Goal: Information Seeking & Learning: Check status

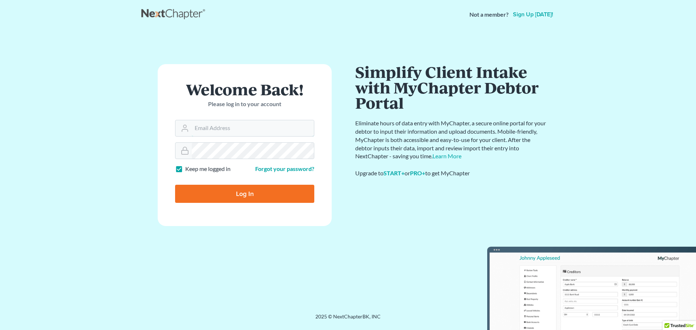
type input "tmstbbs@gmail.com"
click at [204, 199] on input "Log In" at bounding box center [244, 194] width 139 height 18
type input "Thinking..."
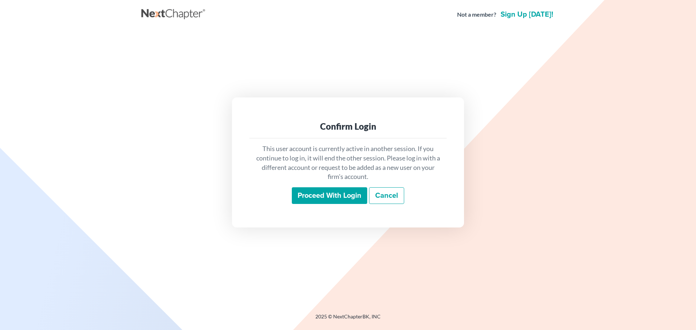
click at [359, 190] on input "Proceed with login" at bounding box center [329, 195] width 75 height 17
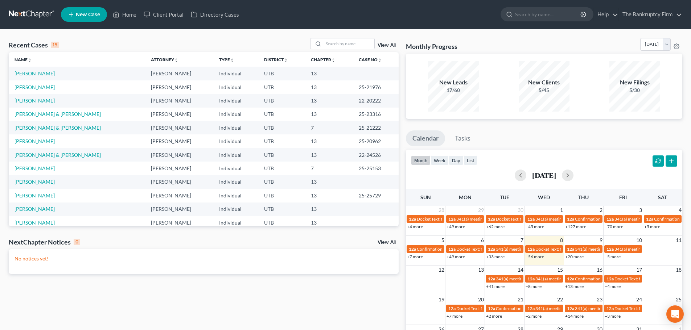
click at [519, 125] on div "Monthly Progress Bankruptcy Bankruptcy [DATE] [DATE] [DATE] [DATE] [DATE] [DATE…" at bounding box center [543, 217] width 283 height 359
click at [392, 45] on link "View All" at bounding box center [386, 45] width 18 height 5
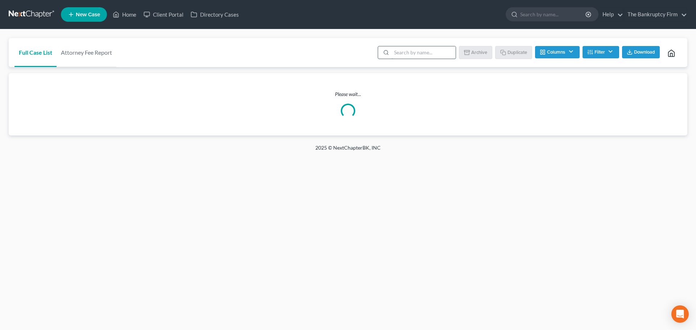
click at [435, 51] on input "search" at bounding box center [423, 52] width 64 height 12
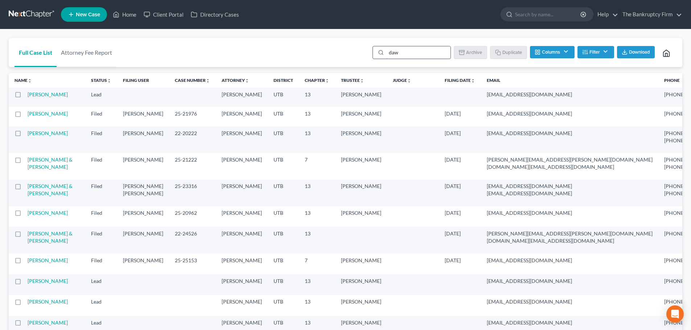
type input "[PERSON_NAME]"
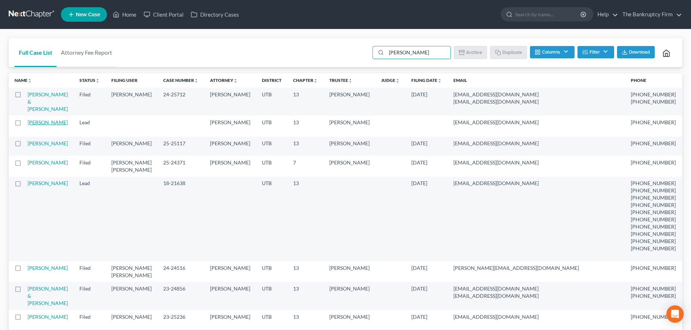
click at [35, 125] on link "[PERSON_NAME]" at bounding box center [48, 122] width 40 height 6
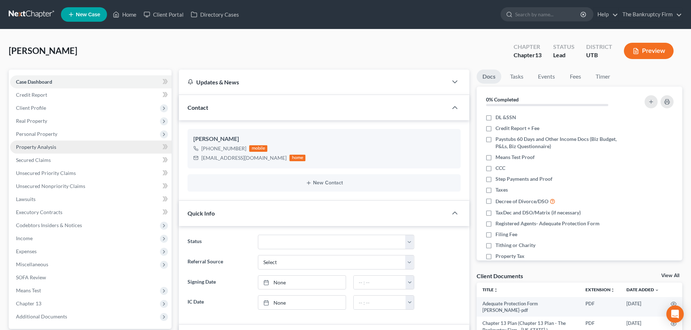
click at [67, 145] on link "Property Analysis" at bounding box center [90, 147] width 161 height 13
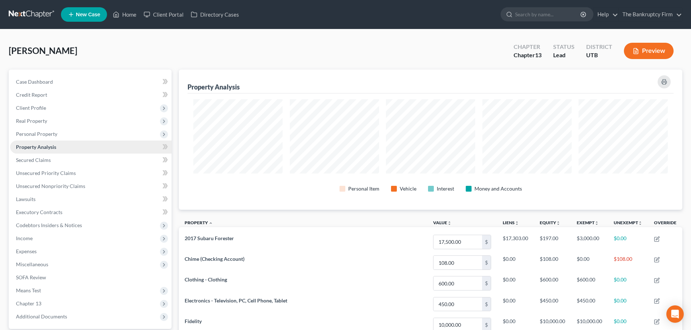
scroll to position [140, 503]
click at [62, 157] on link "Secured Claims" at bounding box center [90, 160] width 161 height 13
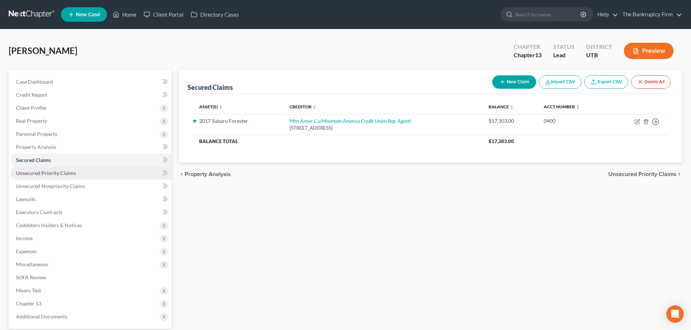
click at [54, 174] on span "Unsecured Priority Claims" at bounding box center [46, 173] width 60 height 6
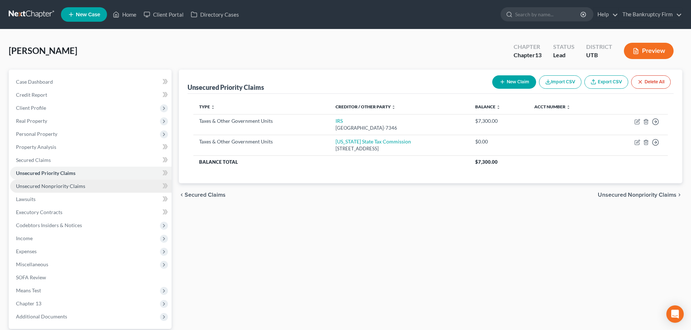
click at [104, 191] on link "Unsecured Nonpriority Claims" at bounding box center [90, 186] width 161 height 13
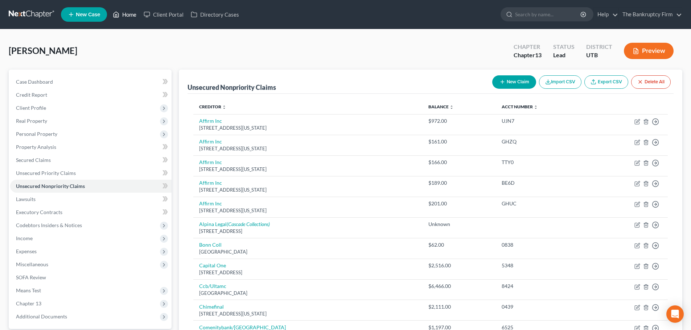
click at [119, 14] on icon at bounding box center [116, 14] width 7 height 9
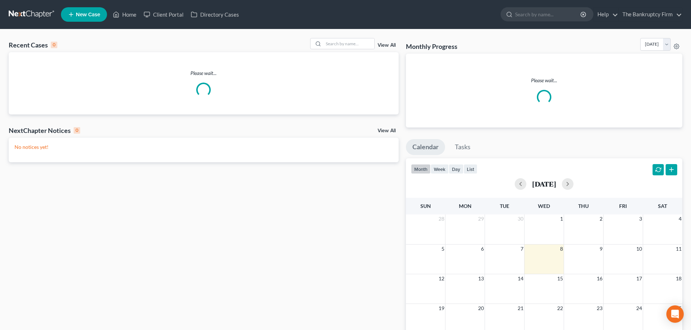
click at [382, 44] on link "View All" at bounding box center [386, 45] width 18 height 5
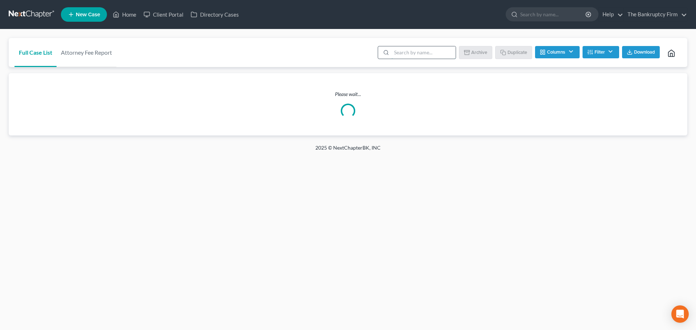
click at [395, 48] on input "search" at bounding box center [423, 52] width 64 height 12
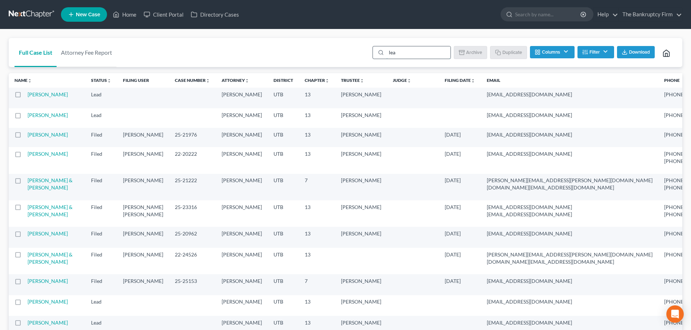
type input "[PERSON_NAME]"
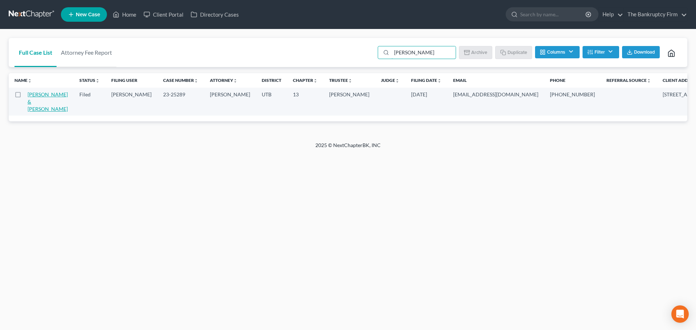
click at [31, 104] on link "[PERSON_NAME] & [PERSON_NAME]" at bounding box center [48, 101] width 40 height 21
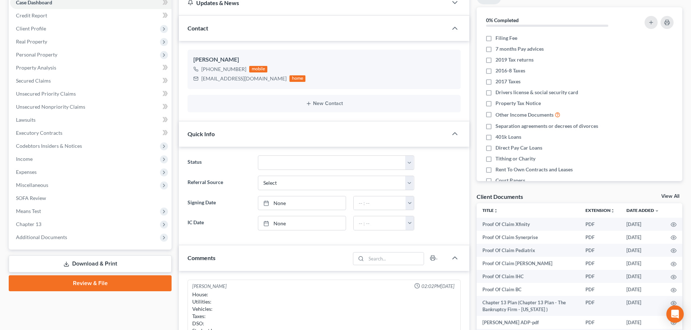
scroll to position [109, 0]
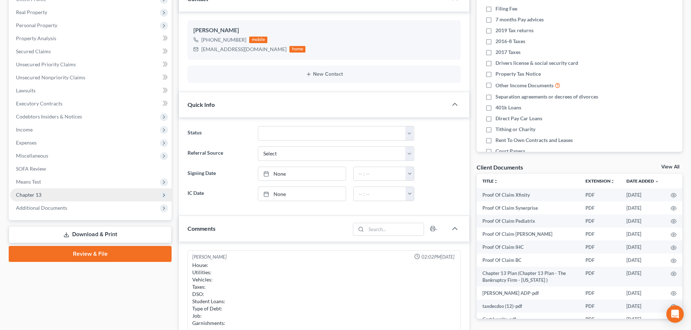
click at [117, 194] on span "Chapter 13" at bounding box center [90, 194] width 161 height 13
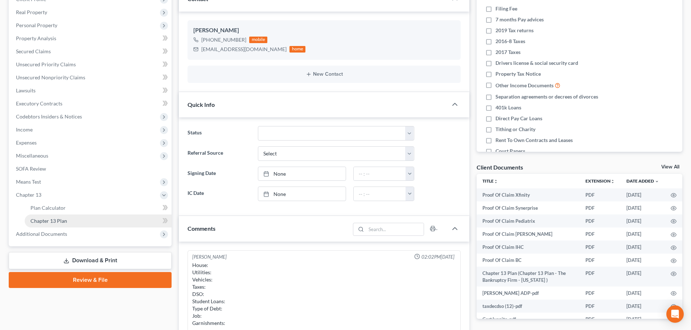
click at [94, 226] on link "Chapter 13 Plan" at bounding box center [98, 221] width 147 height 13
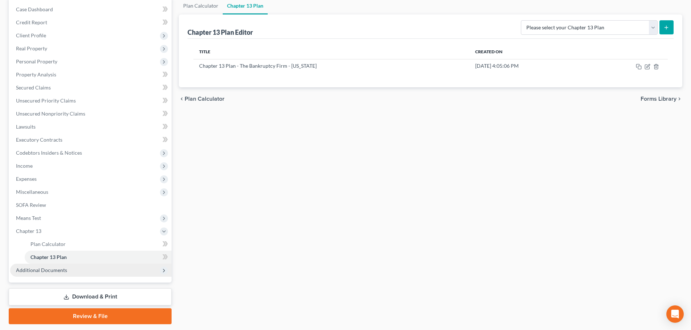
click at [83, 271] on span "Additional Documents" at bounding box center [90, 270] width 161 height 13
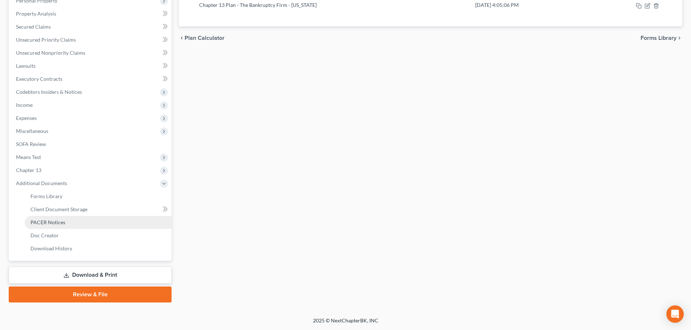
click at [73, 226] on link "PACER Notices" at bounding box center [98, 222] width 147 height 13
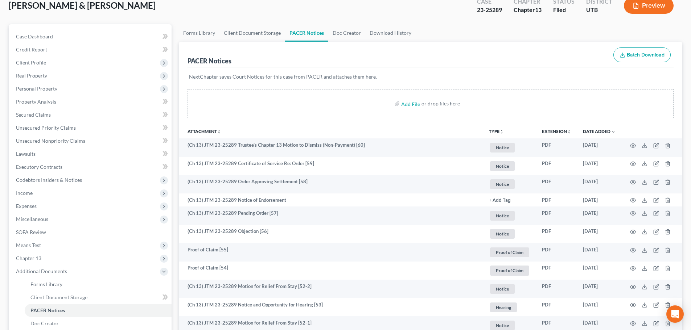
scroll to position [72, 0]
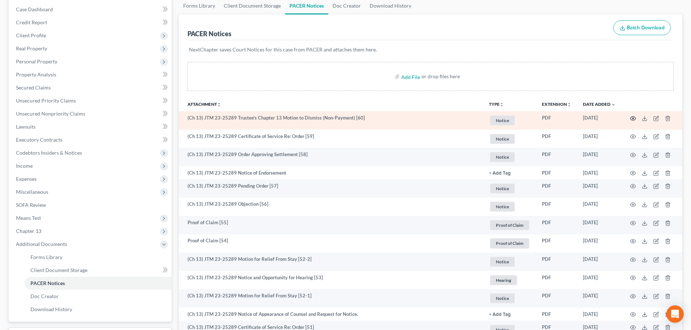
click at [631, 120] on icon "button" at bounding box center [633, 119] width 6 height 6
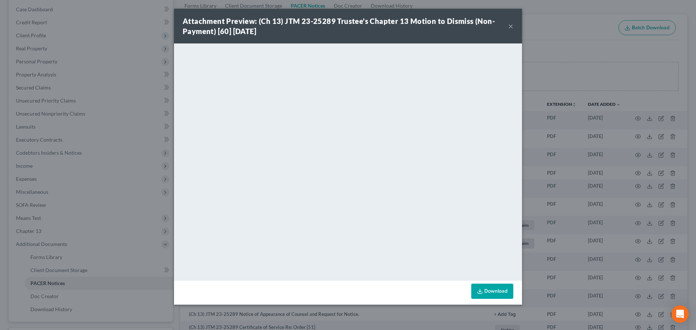
click at [507, 28] on div "Attachment Preview: (Ch 13) JTM 23-25289 Trustee's Chapter 13 Motion to Dismiss…" at bounding box center [345, 26] width 325 height 20
click at [509, 29] on button "×" at bounding box center [510, 26] width 5 height 9
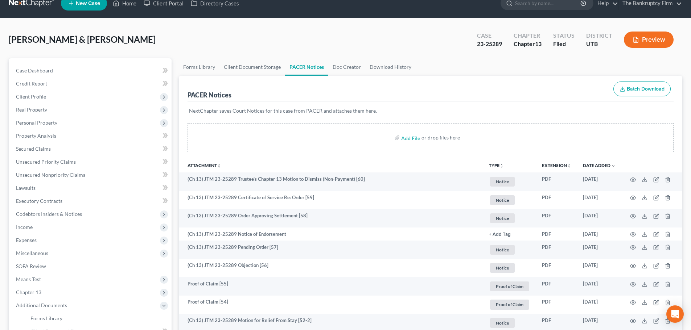
scroll to position [0, 0]
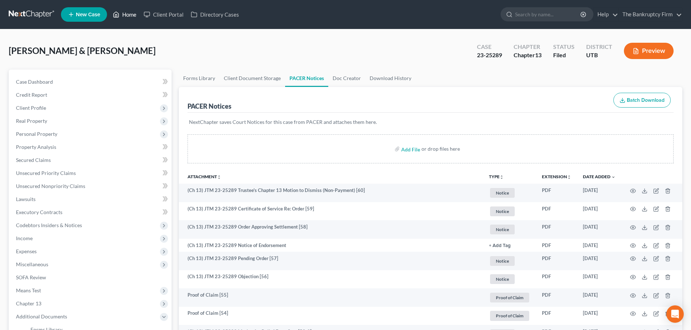
click at [129, 17] on link "Home" at bounding box center [124, 14] width 31 height 13
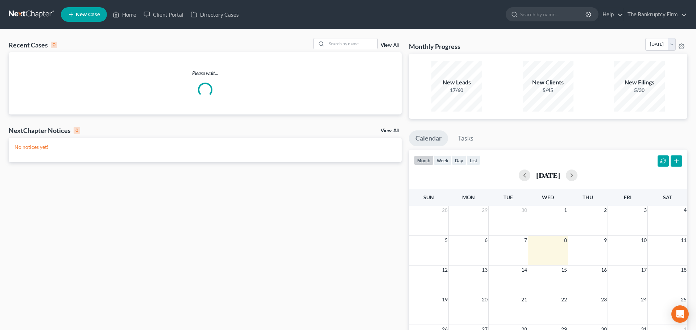
click at [385, 44] on link "View All" at bounding box center [390, 45] width 18 height 5
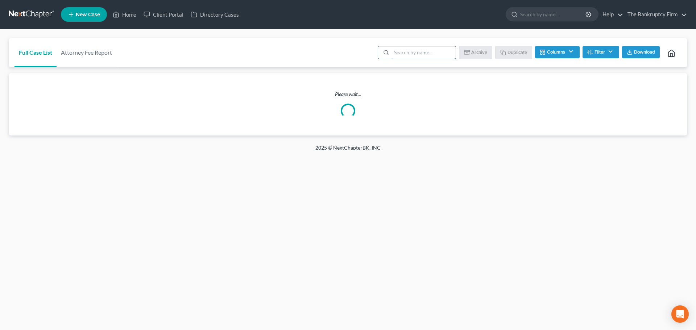
click at [392, 55] on input "search" at bounding box center [423, 52] width 64 height 12
type input "glass"
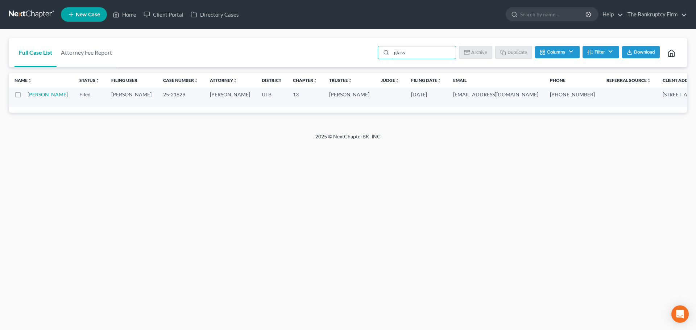
click at [39, 98] on link "[PERSON_NAME]" at bounding box center [48, 94] width 40 height 6
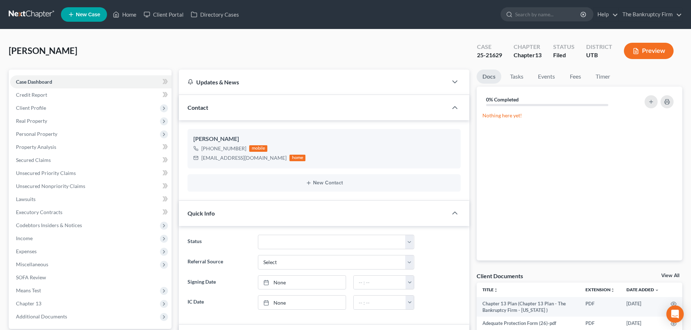
scroll to position [109, 0]
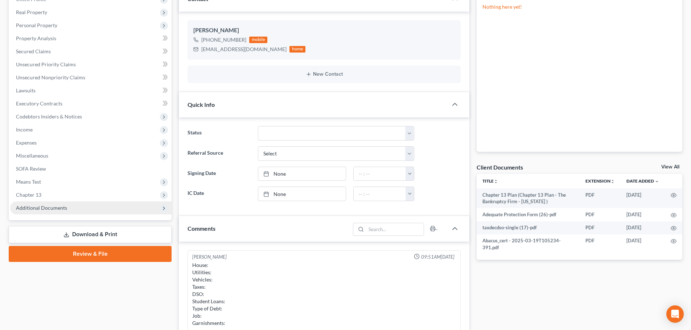
click at [55, 211] on span "Additional Documents" at bounding box center [41, 208] width 51 height 6
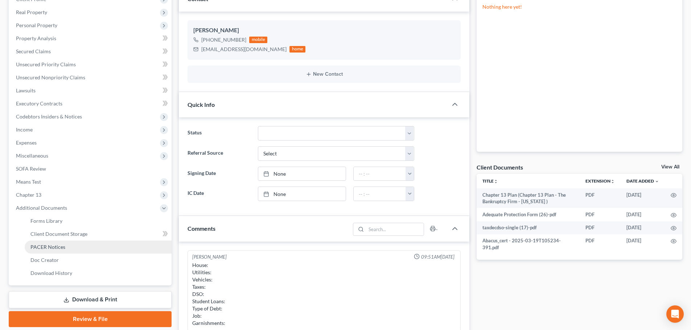
click at [61, 244] on span "PACER Notices" at bounding box center [47, 247] width 35 height 6
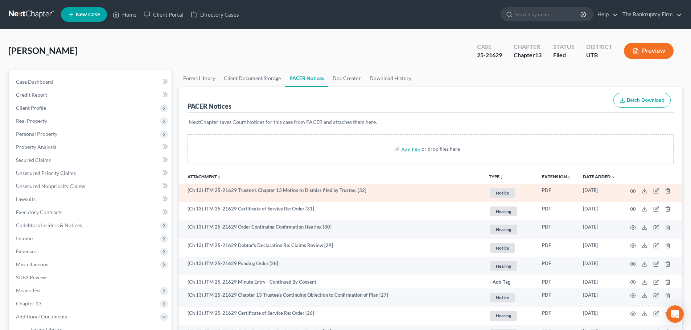
click at [629, 191] on td at bounding box center [651, 193] width 61 height 18
click at [633, 191] on icon "button" at bounding box center [633, 191] width 6 height 6
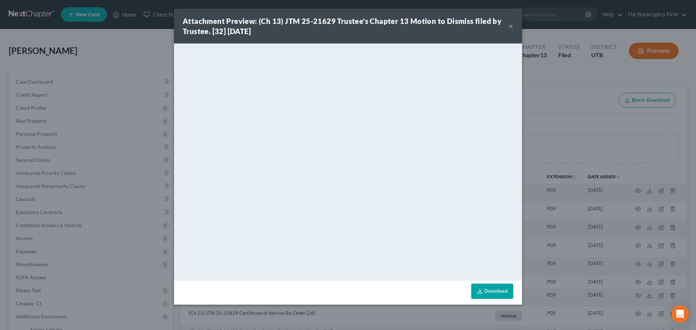
click at [511, 22] on button "×" at bounding box center [510, 26] width 5 height 9
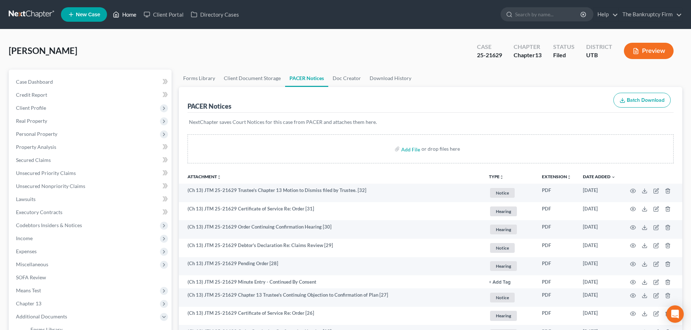
drag, startPoint x: 121, startPoint y: 9, endPoint x: 130, endPoint y: 29, distance: 22.1
click at [121, 9] on link "Home" at bounding box center [124, 14] width 31 height 13
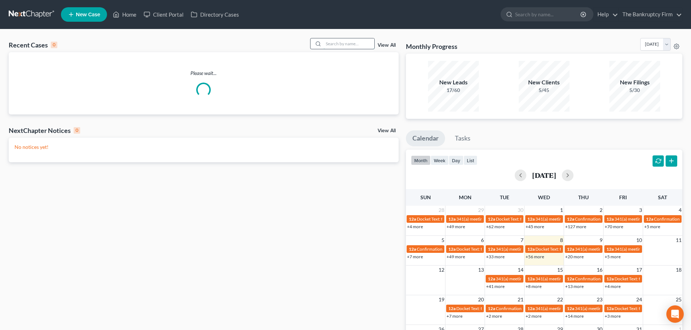
click at [349, 40] on input "search" at bounding box center [348, 43] width 51 height 11
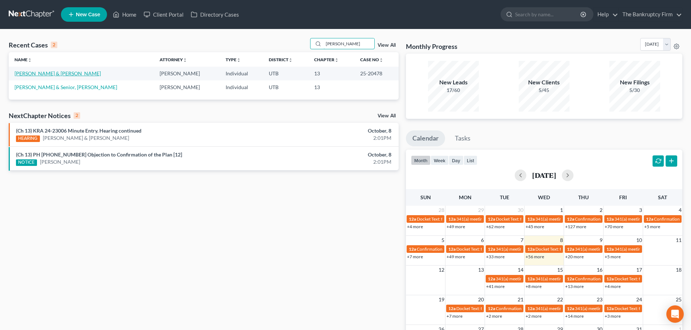
type input "[PERSON_NAME]"
click at [83, 76] on link "[PERSON_NAME] & [PERSON_NAME]" at bounding box center [57, 73] width 86 height 6
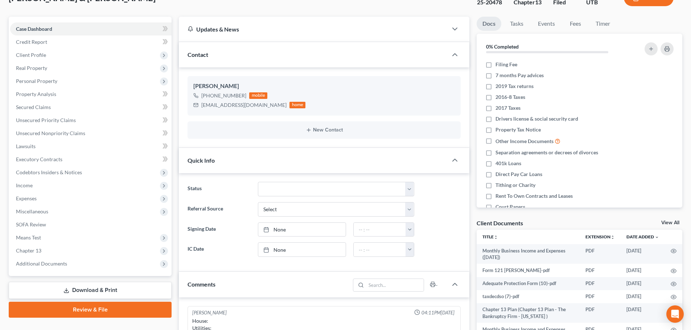
scroll to position [109, 0]
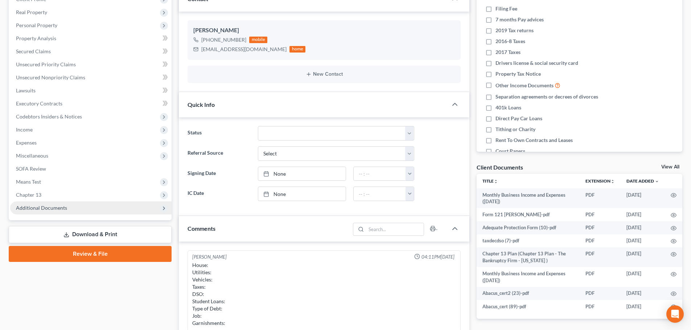
click at [85, 203] on span "Additional Documents" at bounding box center [90, 208] width 161 height 13
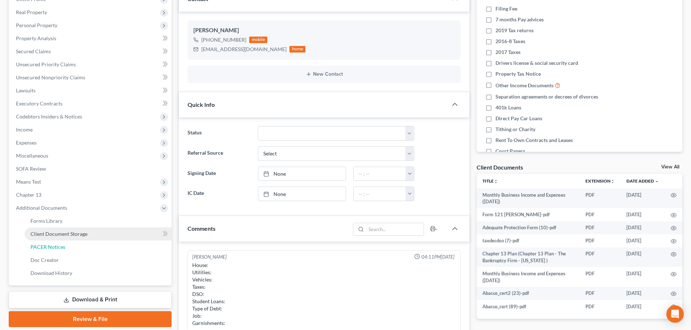
click at [60, 244] on span "PACER Notices" at bounding box center [47, 247] width 35 height 6
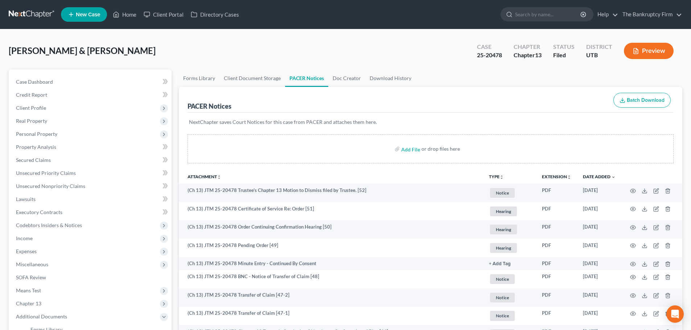
scroll to position [36, 0]
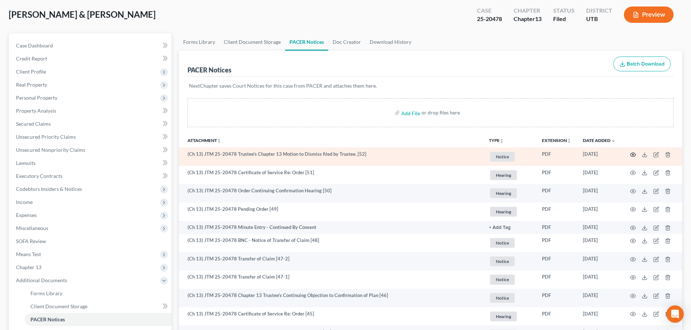
click at [632, 155] on icon "button" at bounding box center [633, 155] width 6 height 6
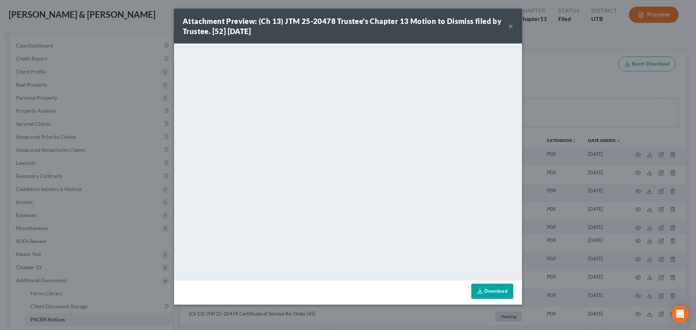
click at [510, 24] on button "×" at bounding box center [510, 26] width 5 height 9
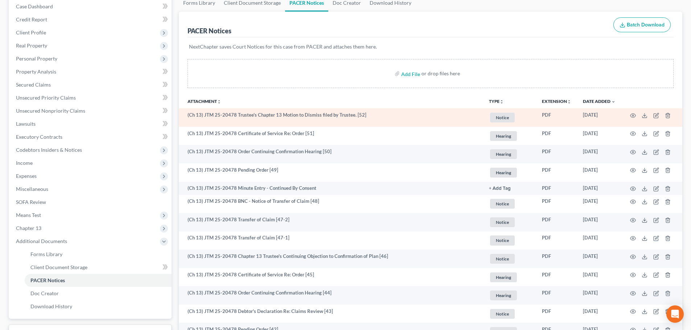
scroll to position [0, 0]
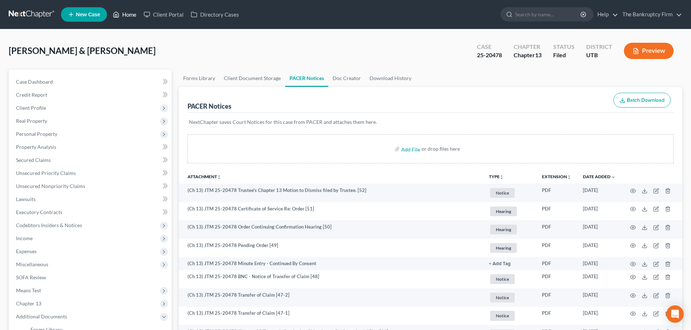
drag, startPoint x: 129, startPoint y: 17, endPoint x: 157, endPoint y: 3, distance: 30.5
click at [129, 17] on link "Home" at bounding box center [124, 14] width 31 height 13
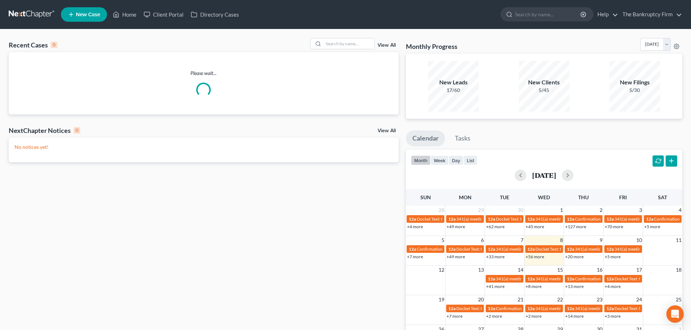
click at [379, 45] on link "View All" at bounding box center [386, 45] width 18 height 5
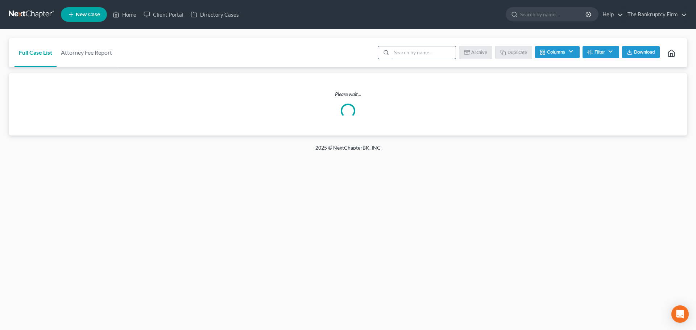
click at [427, 52] on input "search" at bounding box center [423, 52] width 64 height 12
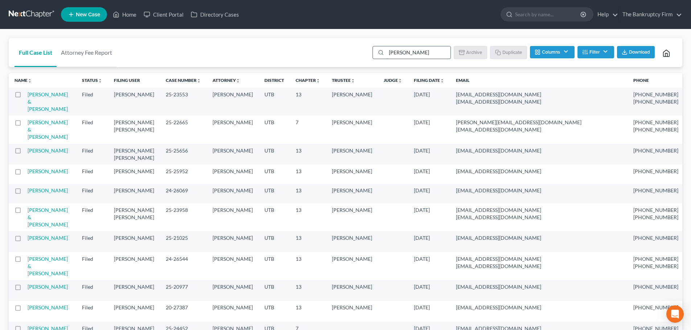
click at [415, 51] on input "[PERSON_NAME]" at bounding box center [418, 52] width 64 height 12
type input "[PERSON_NAME]"
click at [548, 11] on input "search" at bounding box center [548, 14] width 66 height 13
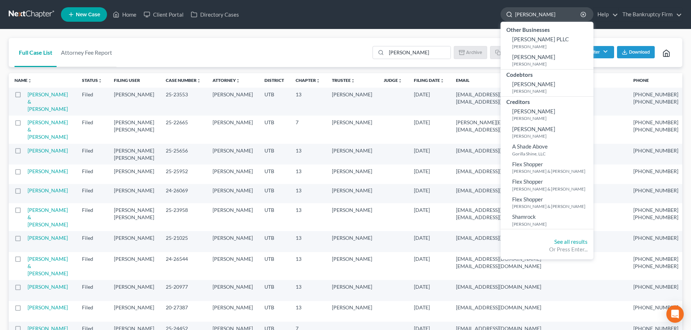
type input "[PERSON_NAME]"
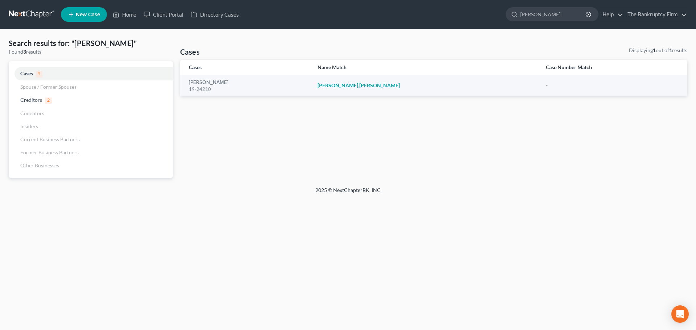
click at [223, 132] on div "Cases Displaying 1 out of 1 results Cases Name Match Case Number Match [PERSON_…" at bounding box center [434, 112] width 514 height 131
drag, startPoint x: 561, startPoint y: 17, endPoint x: 537, endPoint y: 17, distance: 24.3
click at [537, 17] on input "[PERSON_NAME]" at bounding box center [553, 14] width 66 height 13
type input "[PERSON_NAME]"
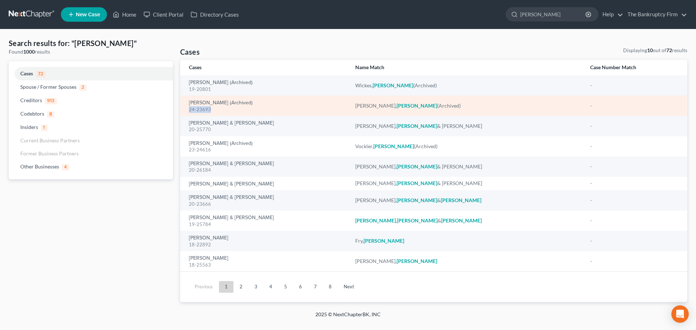
drag, startPoint x: 215, startPoint y: 113, endPoint x: 188, endPoint y: 108, distance: 27.0
click at [188, 108] on td "[PERSON_NAME] (Archived) 24-23693" at bounding box center [264, 106] width 169 height 20
click at [210, 111] on div "24-23693" at bounding box center [266, 109] width 155 height 7
drag, startPoint x: 210, startPoint y: 111, endPoint x: 190, endPoint y: 111, distance: 19.9
click at [190, 111] on div "24-23693" at bounding box center [266, 109] width 155 height 7
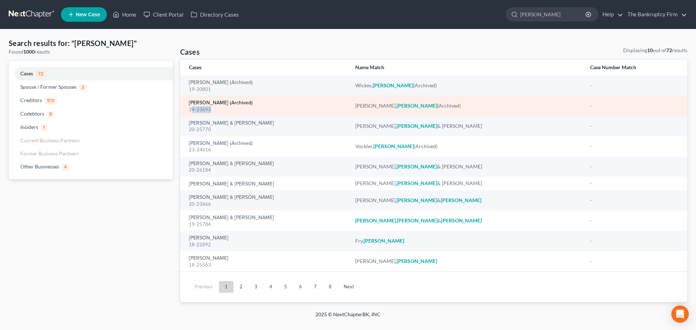
click at [245, 103] on link "[PERSON_NAME] (Archived)" at bounding box center [221, 102] width 64 height 5
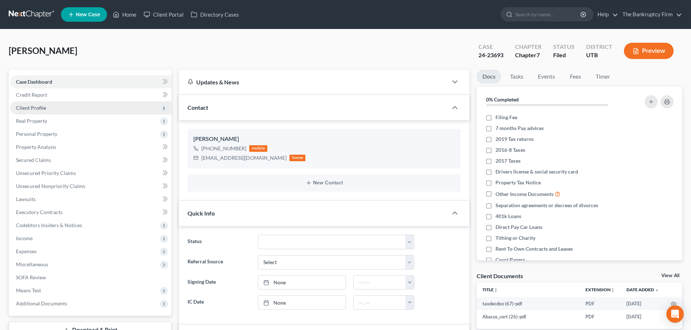
click at [56, 106] on span "Client Profile" at bounding box center [90, 107] width 161 height 13
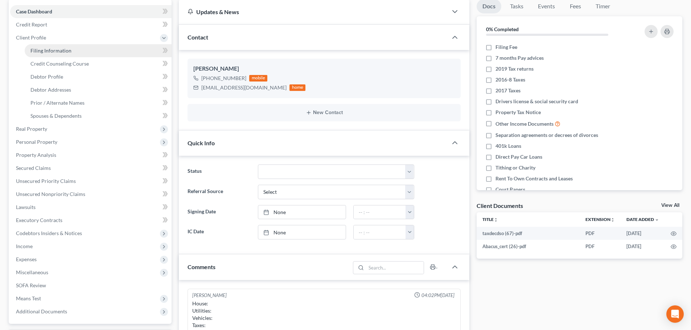
scroll to position [36, 0]
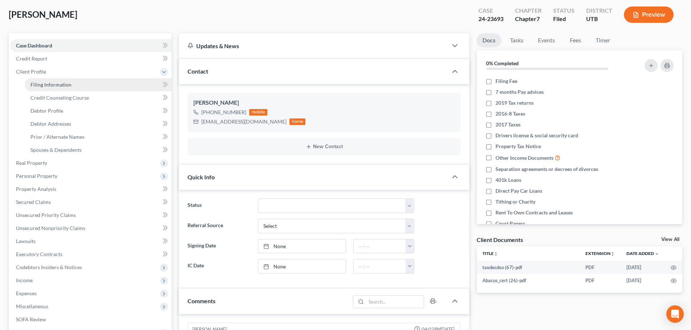
click at [70, 89] on link "Filing Information" at bounding box center [98, 84] width 147 height 13
select select "1"
select select "0"
select select "81"
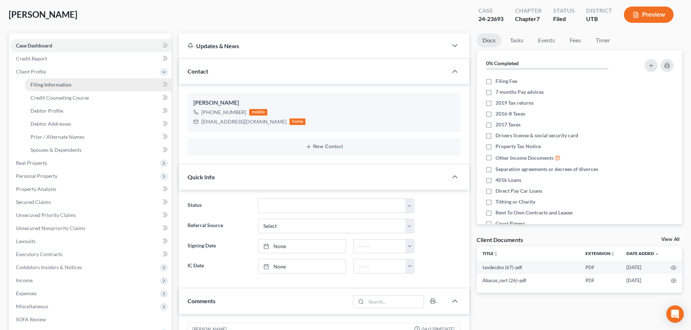
select select "0"
select select "46"
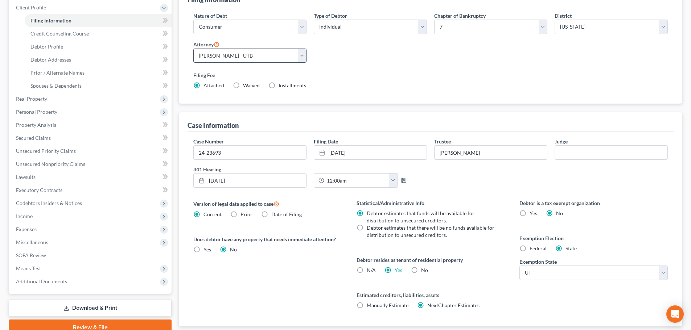
scroll to position [109, 0]
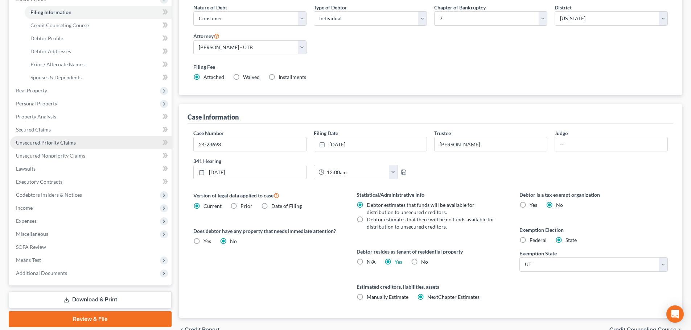
click at [103, 137] on link "Unsecured Priority Claims" at bounding box center [90, 142] width 161 height 13
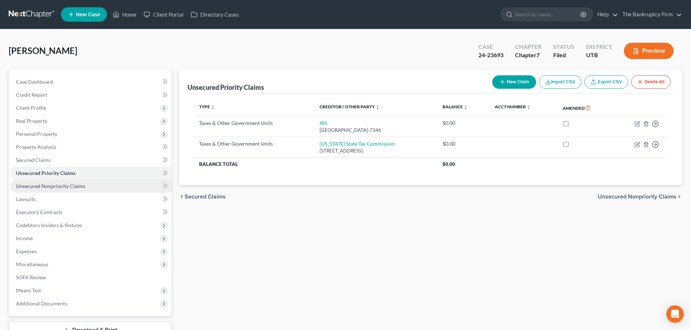
click at [86, 190] on link "Unsecured Nonpriority Claims" at bounding box center [90, 186] width 161 height 13
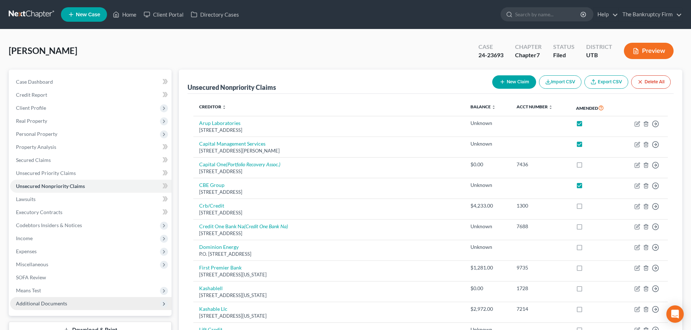
click at [95, 305] on span "Additional Documents" at bounding box center [90, 303] width 161 height 13
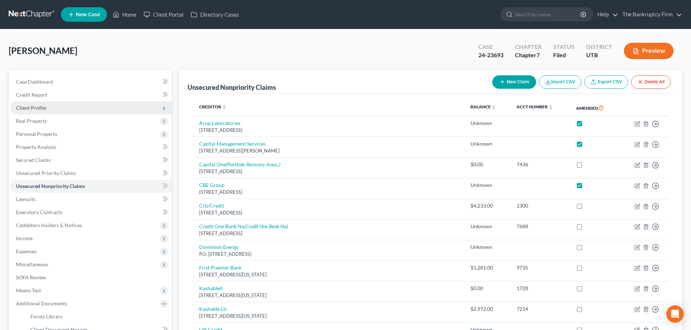
click at [57, 104] on span "Client Profile" at bounding box center [90, 107] width 161 height 13
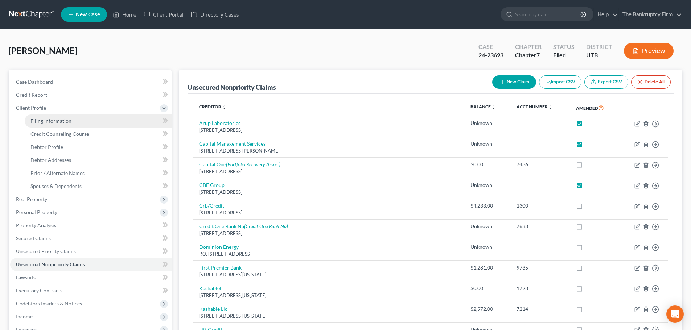
click at [59, 124] on link "Filing Information" at bounding box center [98, 121] width 147 height 13
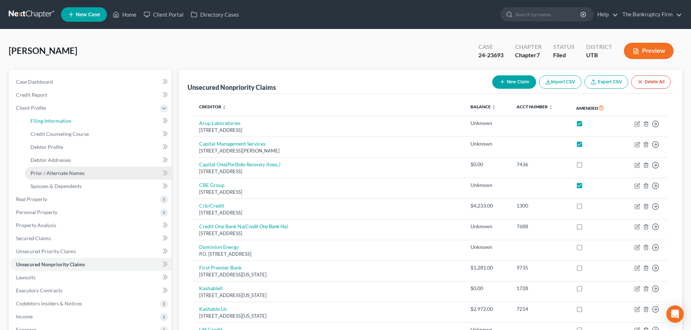
select select "1"
select select "0"
select select "81"
select select "0"
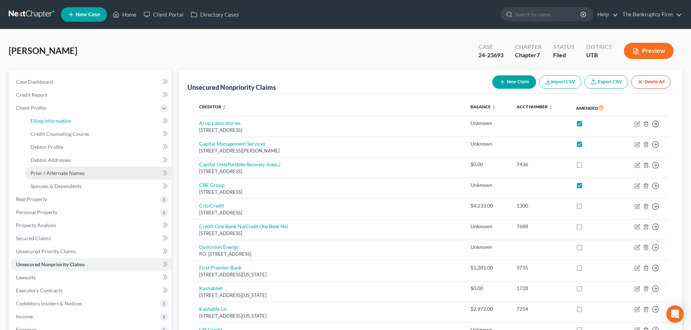
select select "46"
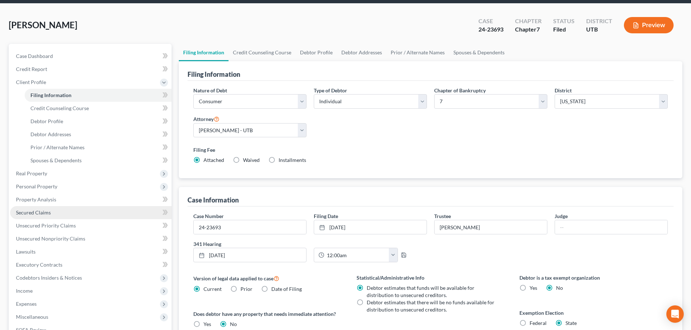
scroll to position [39, 0]
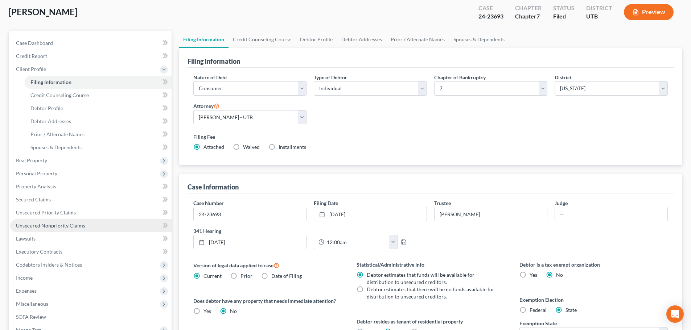
click at [79, 227] on span "Unsecured Nonpriority Claims" at bounding box center [50, 226] width 69 height 6
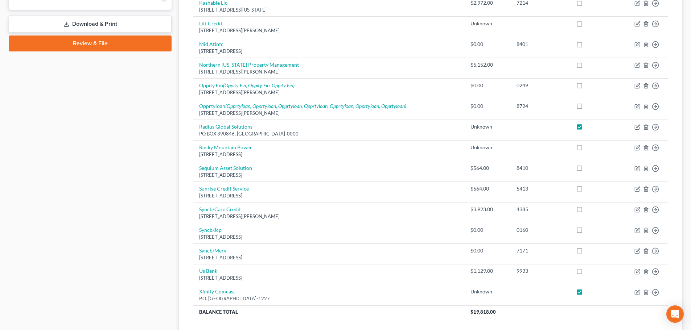
scroll to position [290, 0]
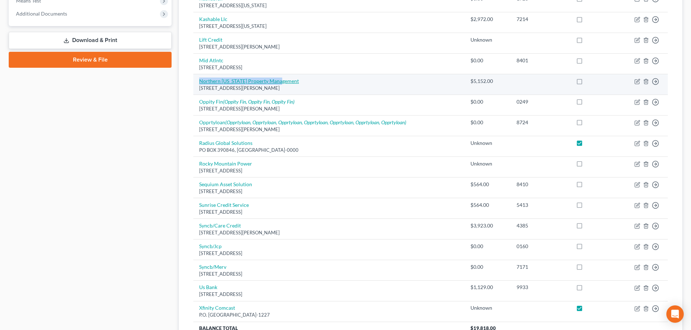
drag, startPoint x: 298, startPoint y: 81, endPoint x: 200, endPoint y: 78, distance: 98.3
click at [200, 78] on td "Northern [US_STATE] Property Management [STREET_ADDRESS][PERSON_NAME]" at bounding box center [328, 84] width 271 height 21
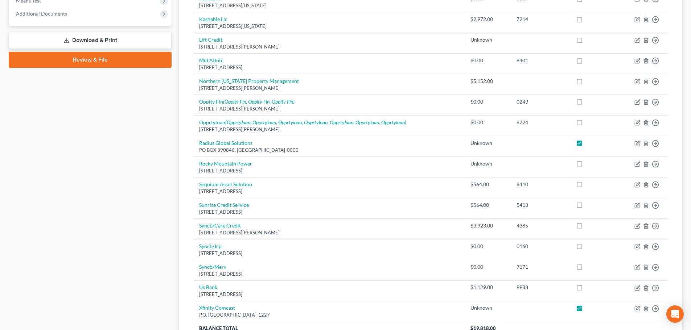
click at [181, 152] on div "Unsecured Nonpriority Claims New Claim Import CSV Export CSV Delete All Credito…" at bounding box center [430, 65] width 503 height 570
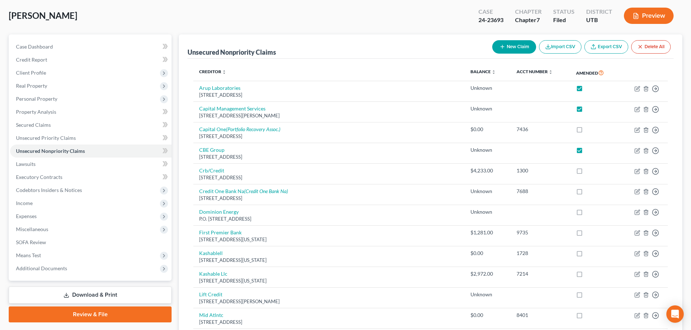
scroll to position [0, 0]
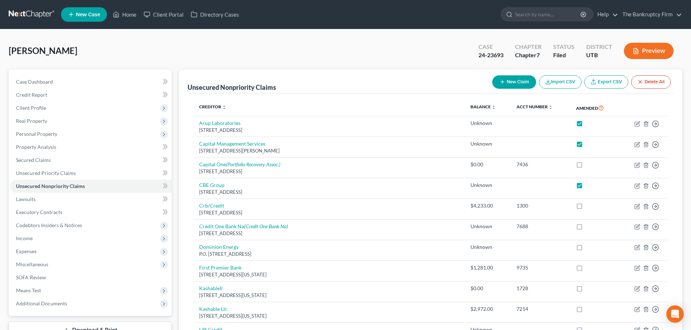
drag, startPoint x: 184, startPoint y: 87, endPoint x: 284, endPoint y: 87, distance: 99.7
click at [321, 84] on div "Unsecured Nonpriority Claims New Claim Import CSV Export CSV Delete All" at bounding box center [430, 82] width 486 height 24
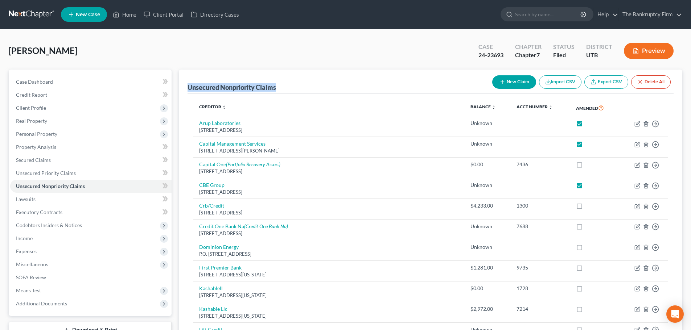
drag, startPoint x: 286, startPoint y: 83, endPoint x: 183, endPoint y: 82, distance: 102.9
click at [206, 63] on div "[PERSON_NAME] Upgraded Case 24-23693 Chapter Chapter 7 Status Filed District [G…" at bounding box center [345, 54] width 673 height 32
drag, startPoint x: 184, startPoint y: 86, endPoint x: 286, endPoint y: 86, distance: 102.2
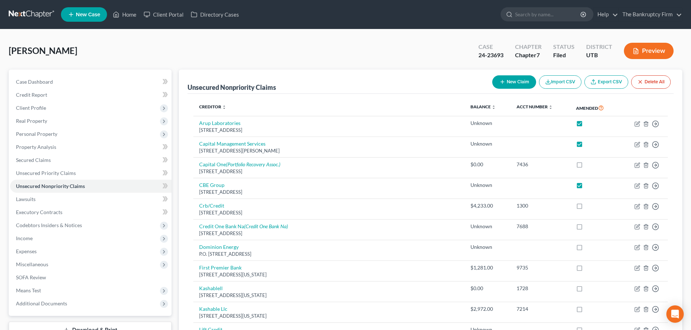
click at [290, 57] on div "[PERSON_NAME] Upgraded Case 24-23693 Chapter Chapter 7 Status Filed District [G…" at bounding box center [345, 54] width 673 height 32
click at [132, 16] on link "Home" at bounding box center [124, 14] width 31 height 13
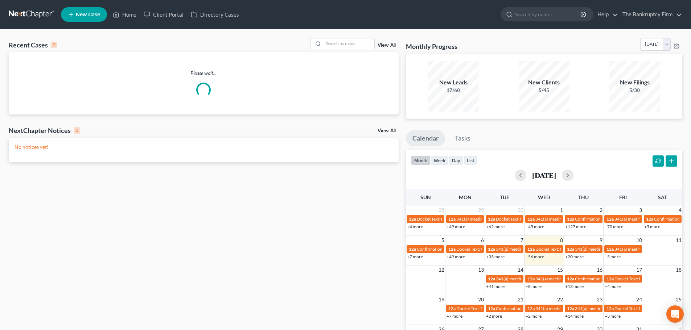
click at [387, 42] on div "View All" at bounding box center [354, 43] width 88 height 11
click at [389, 42] on div "View All" at bounding box center [354, 43] width 88 height 11
click at [380, 45] on link "View All" at bounding box center [386, 45] width 18 height 5
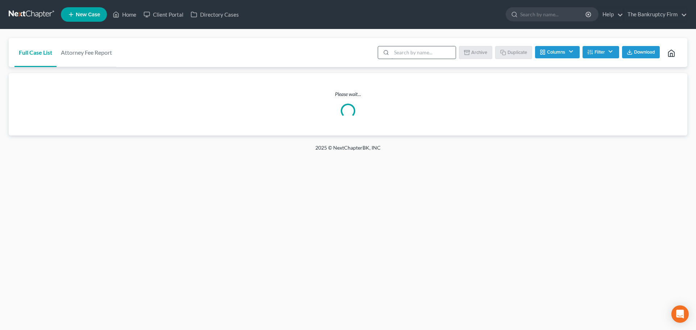
click at [430, 53] on input "search" at bounding box center [423, 52] width 64 height 12
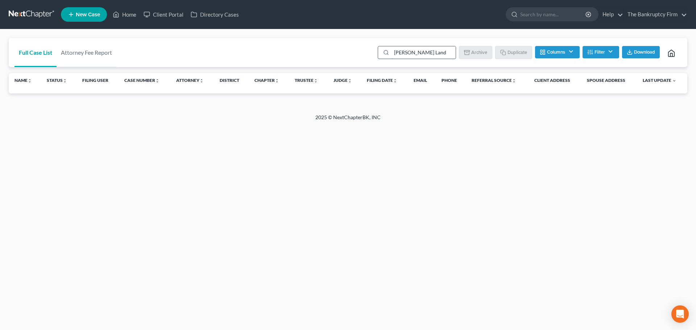
drag, startPoint x: 428, startPoint y: 51, endPoint x: 407, endPoint y: 50, distance: 21.8
click at [407, 50] on input "[PERSON_NAME] Land" at bounding box center [423, 52] width 64 height 12
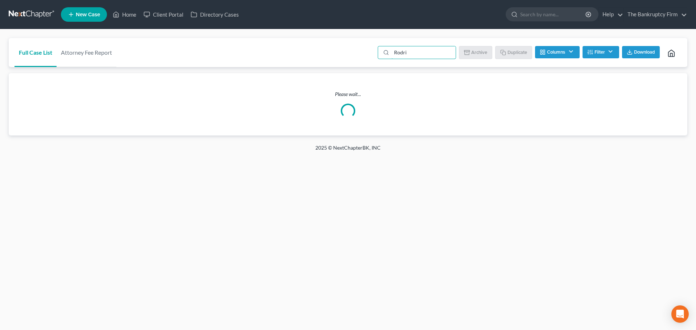
drag, startPoint x: 422, startPoint y: 55, endPoint x: 369, endPoint y: 65, distance: 54.2
click at [369, 65] on div "Full Case List Attorney Fee Report [PERSON_NAME] Download Archive Un-archive Du…" at bounding box center [348, 52] width 679 height 29
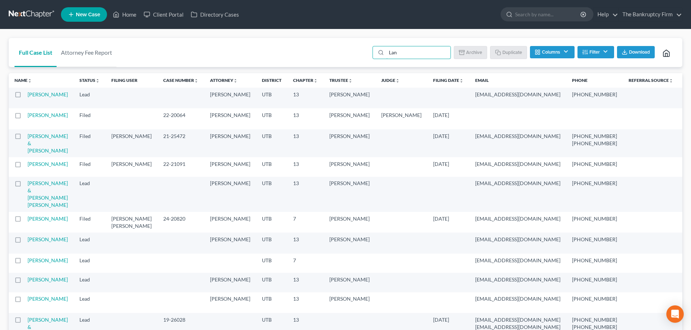
type input "Land"
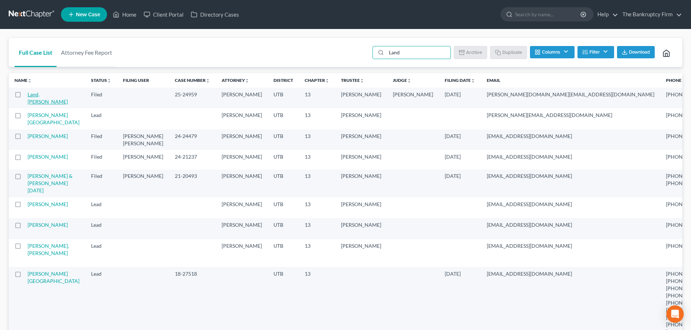
click at [35, 102] on link "Land, [PERSON_NAME]" at bounding box center [48, 97] width 40 height 13
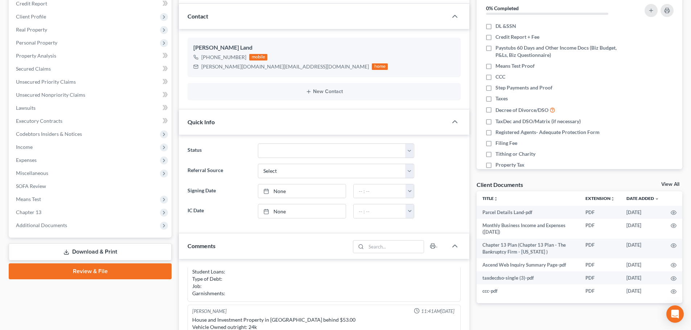
scroll to position [109, 0]
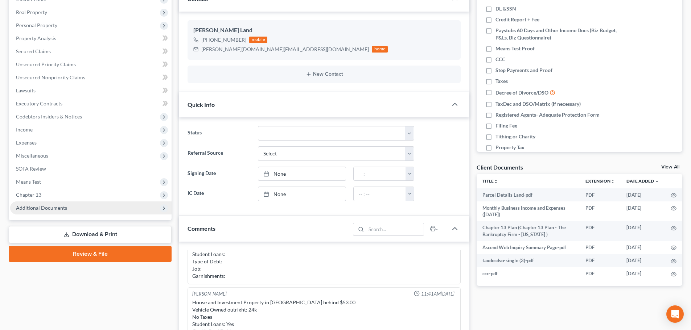
click at [64, 212] on span "Additional Documents" at bounding box center [90, 208] width 161 height 13
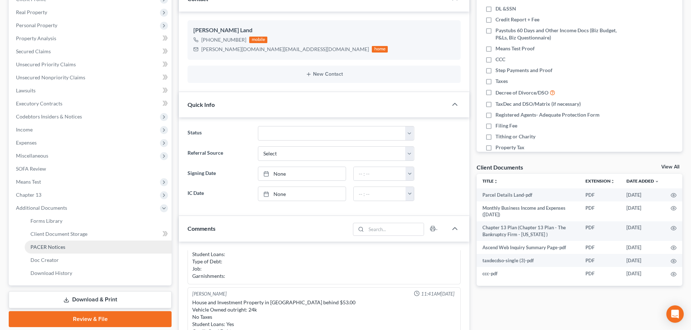
click at [65, 252] on link "PACER Notices" at bounding box center [98, 247] width 147 height 13
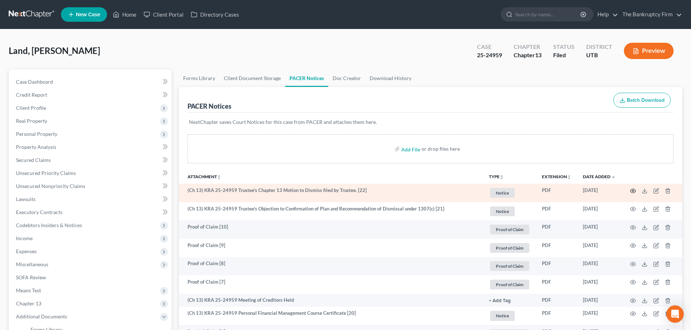
click at [634, 191] on icon "button" at bounding box center [633, 191] width 6 height 6
